Goal: Transaction & Acquisition: Purchase product/service

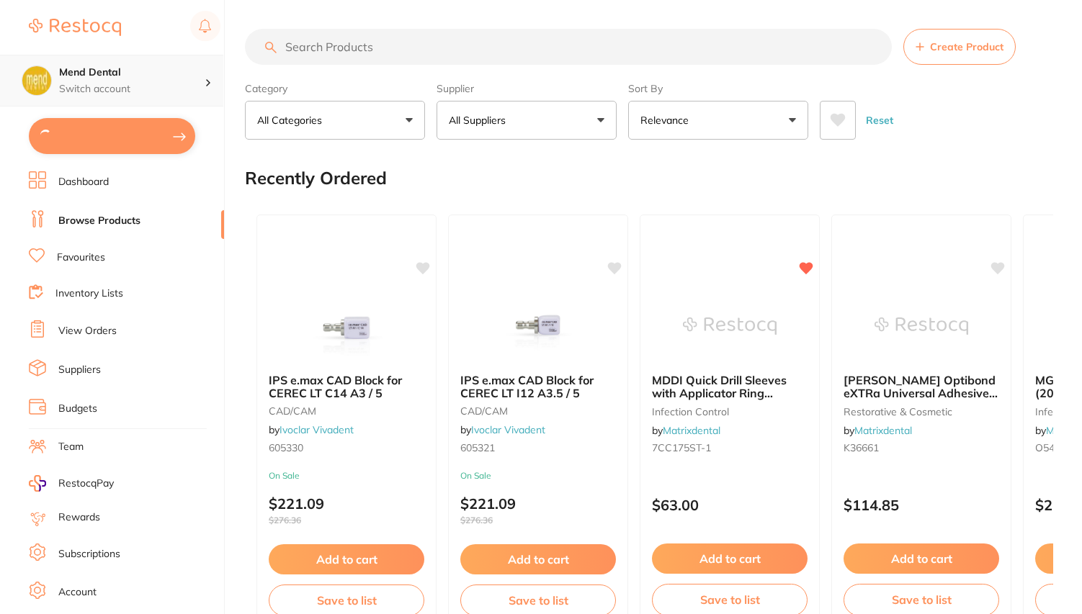
type input "4"
click at [133, 138] on button "$3,542.72 in your order" at bounding box center [112, 135] width 166 height 35
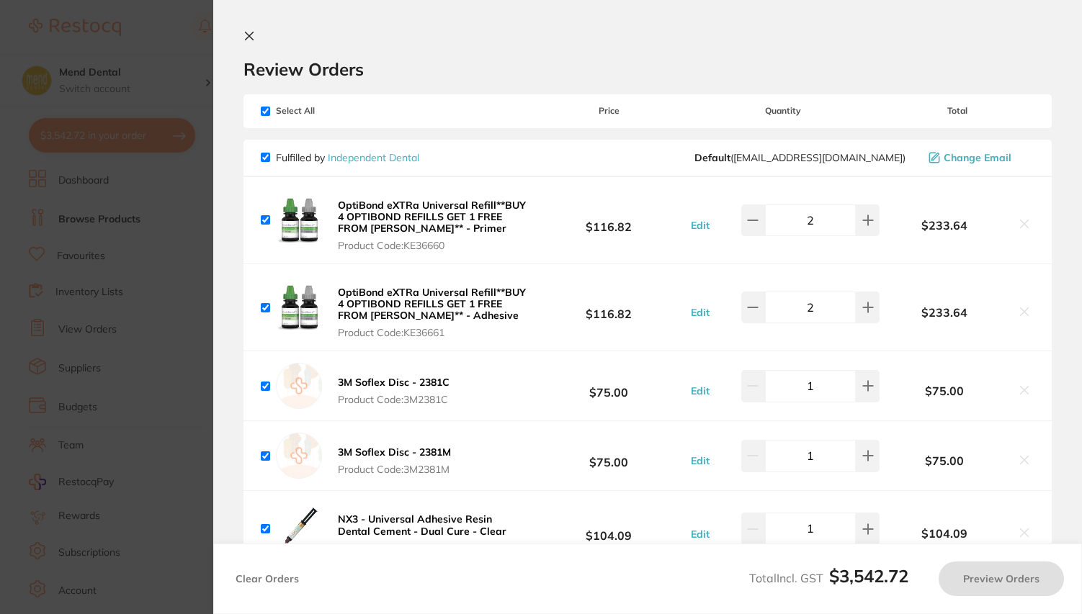
checkbox input "true"
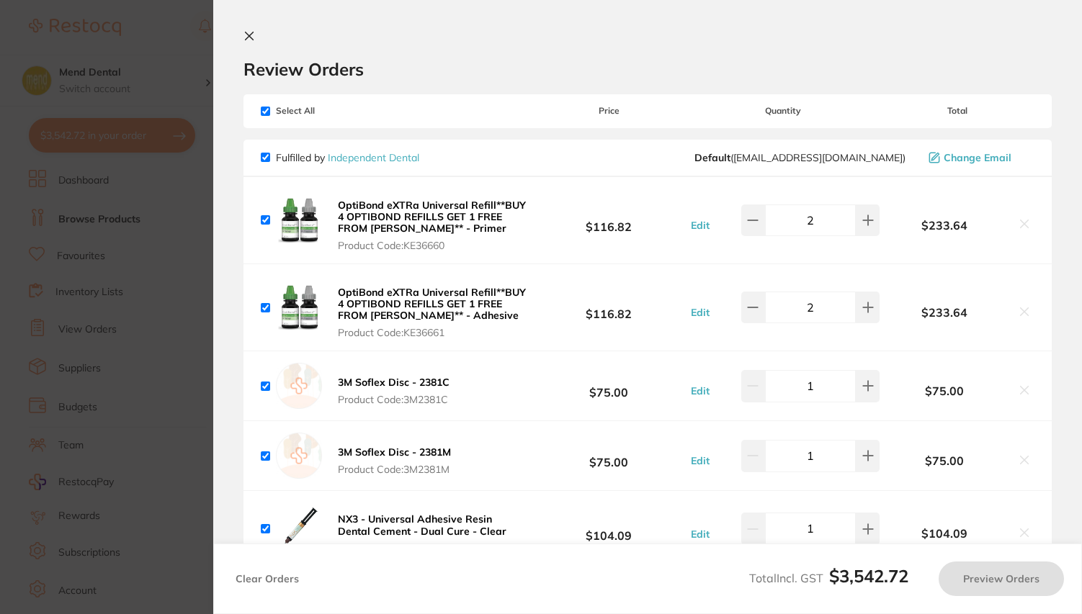
checkbox input "true"
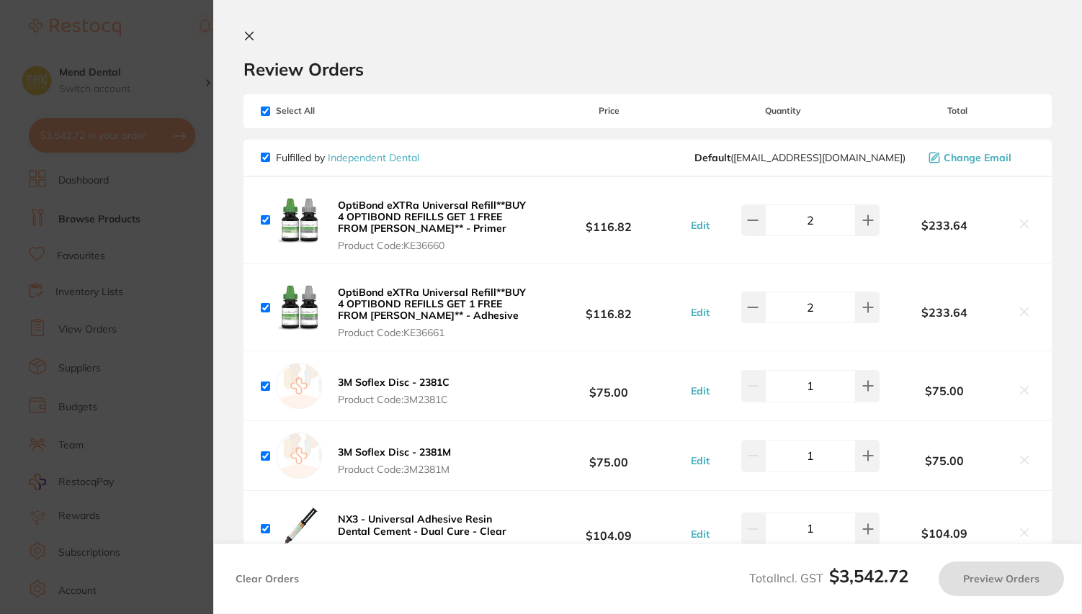
checkbox input "true"
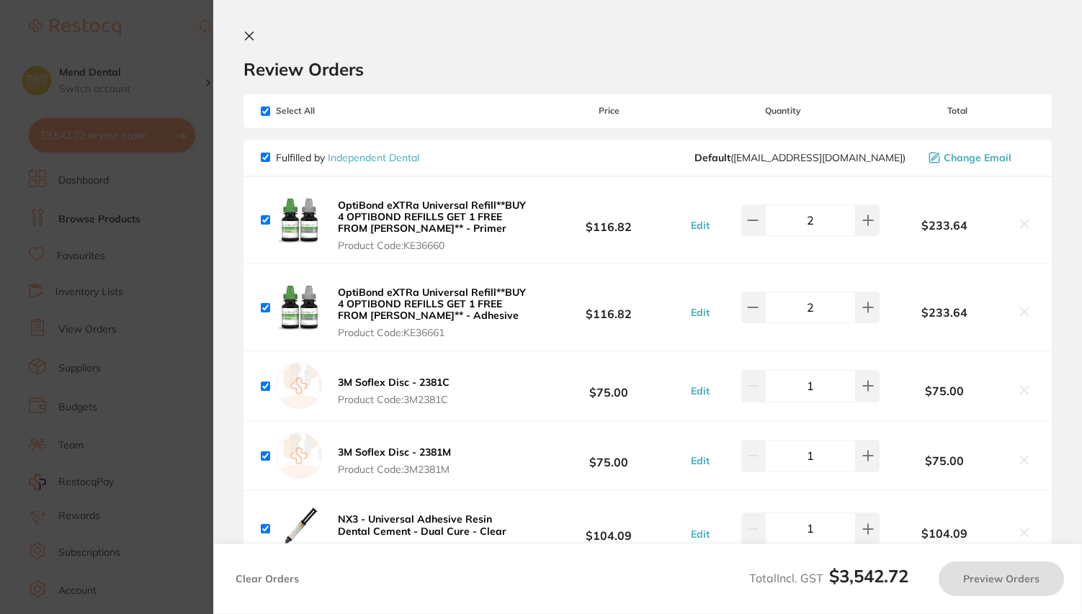
checkbox input "true"
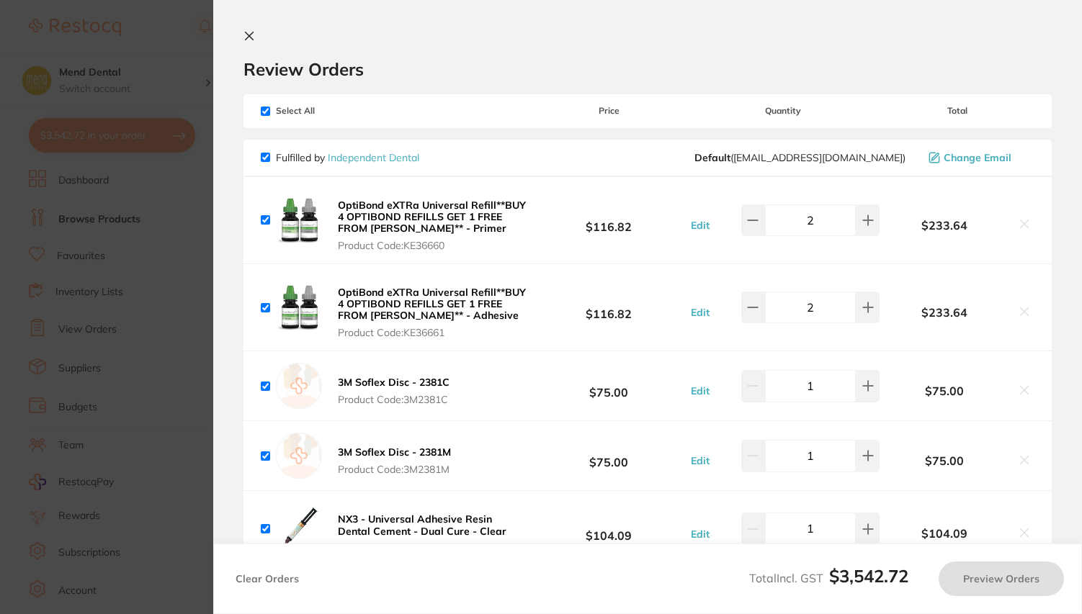
checkbox input "true"
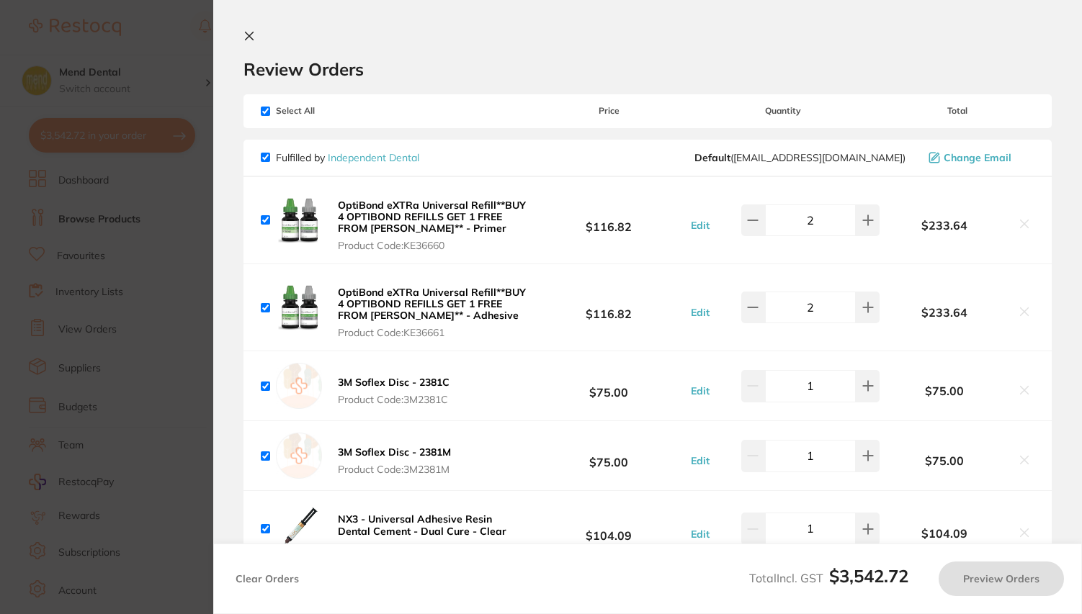
checkbox input "true"
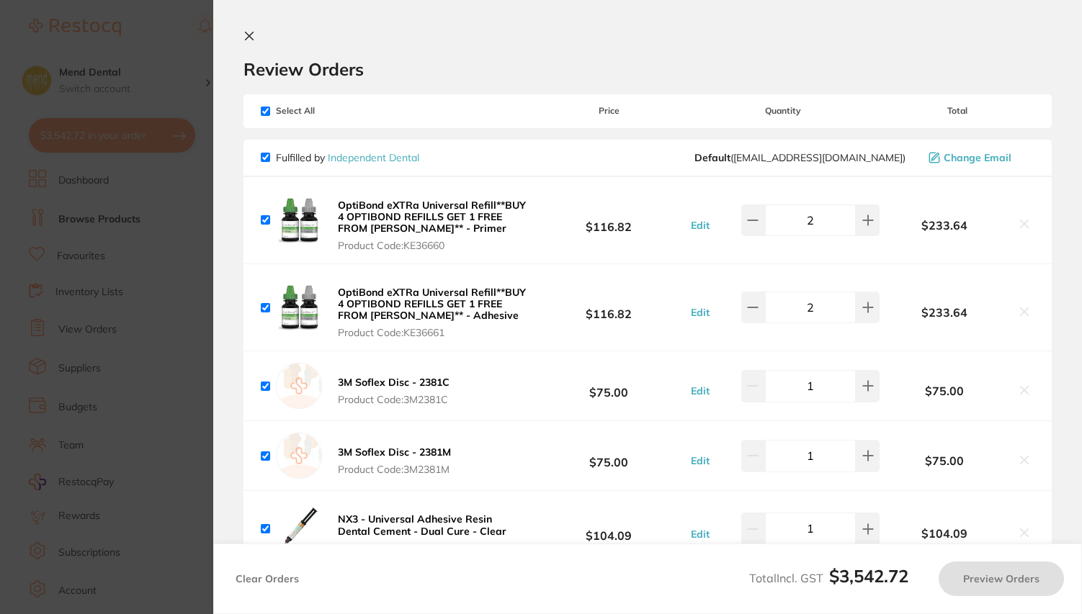
checkbox input "true"
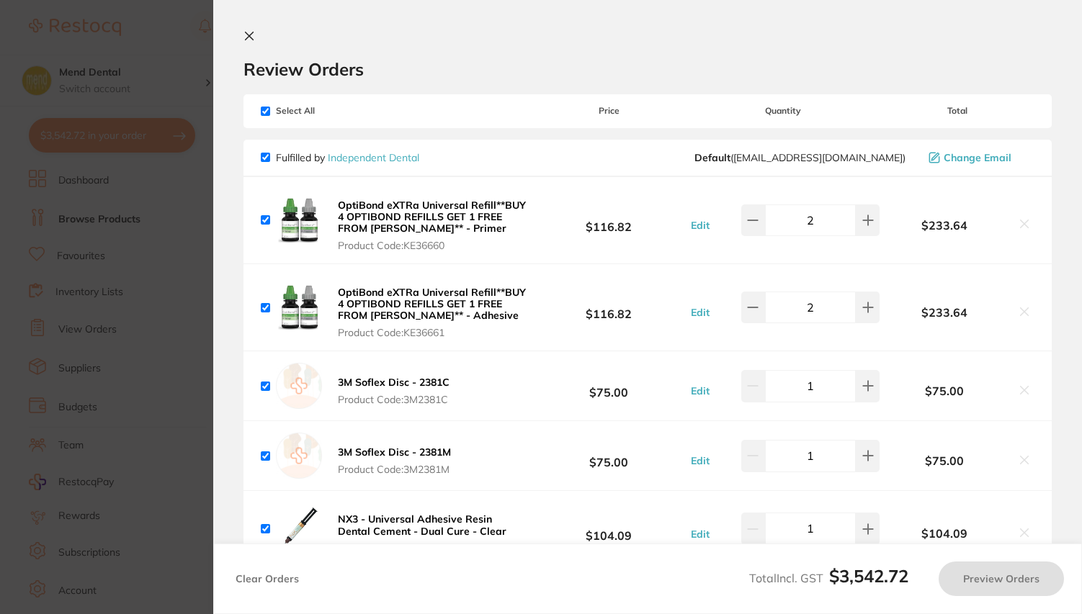
checkbox input "true"
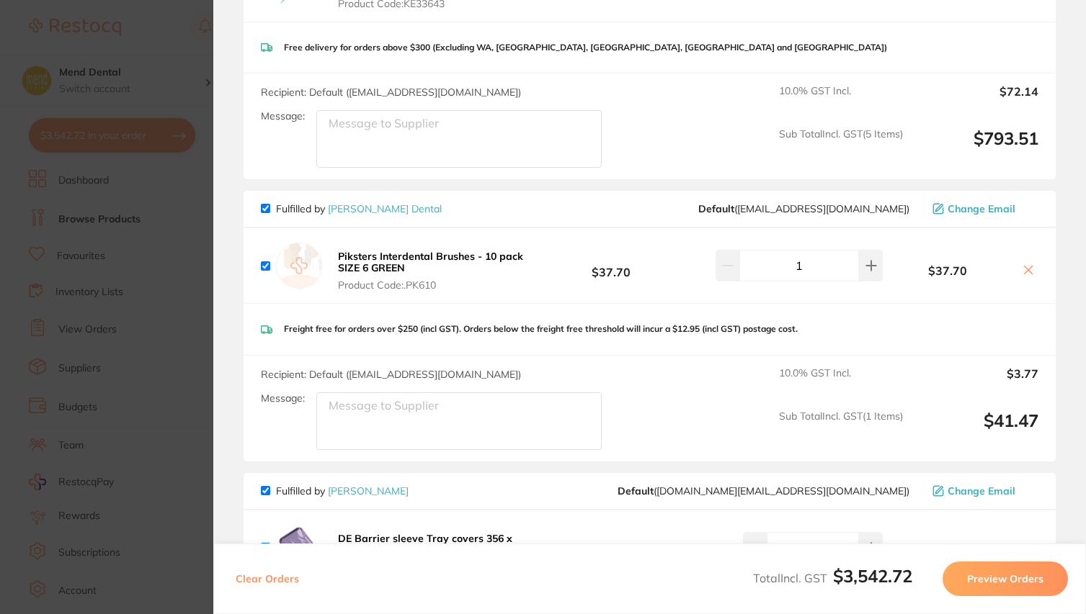
scroll to position [550, 0]
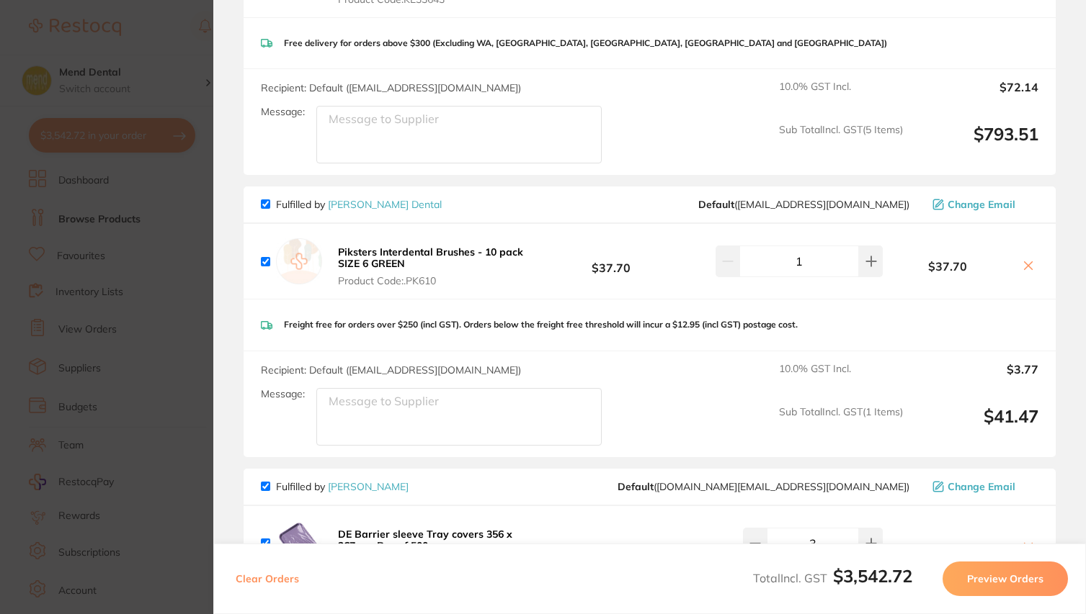
click at [264, 209] on input "checkbox" at bounding box center [265, 204] width 9 height 9
checkbox input "false"
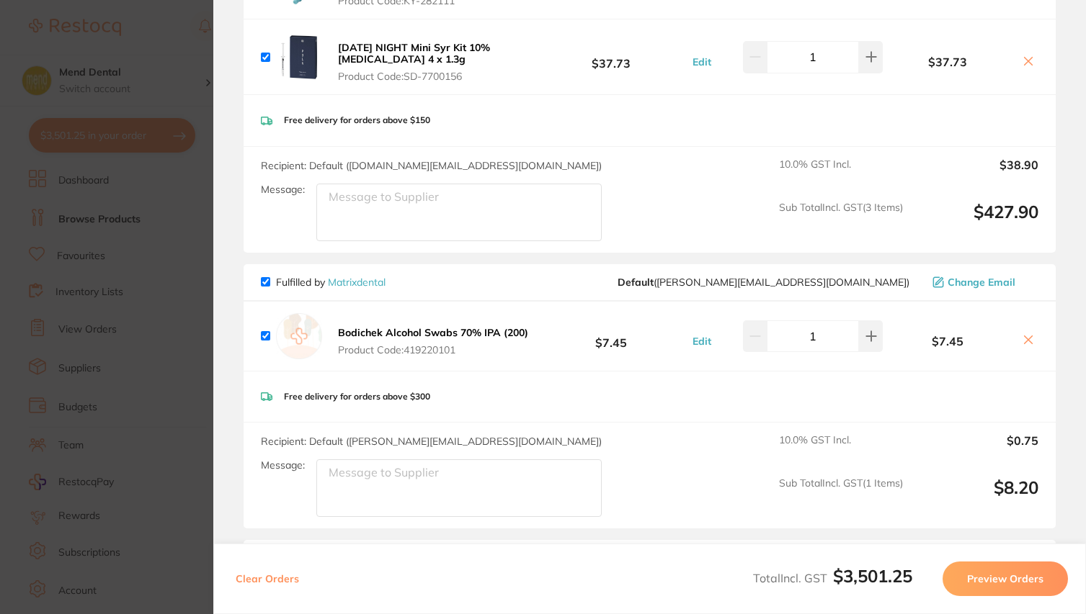
scroll to position [1189, 0]
